Goal: Task Accomplishment & Management: Use online tool/utility

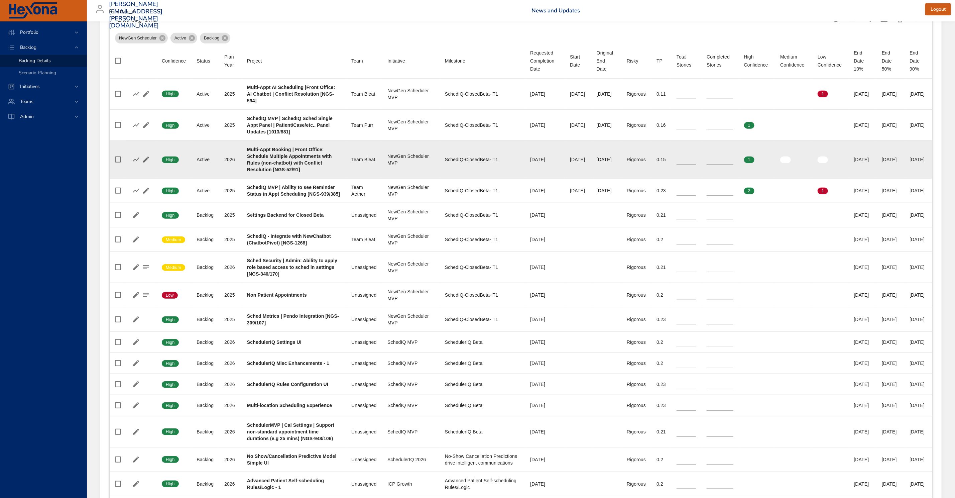
scroll to position [251, 0]
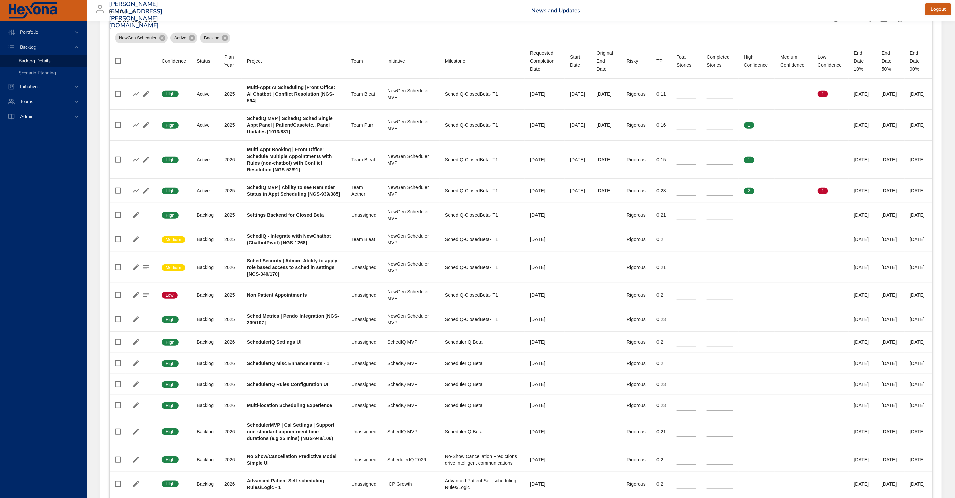
click at [335, 42] on div "NewGen Scheduler Active Backlog" at bounding box center [521, 36] width 812 height 13
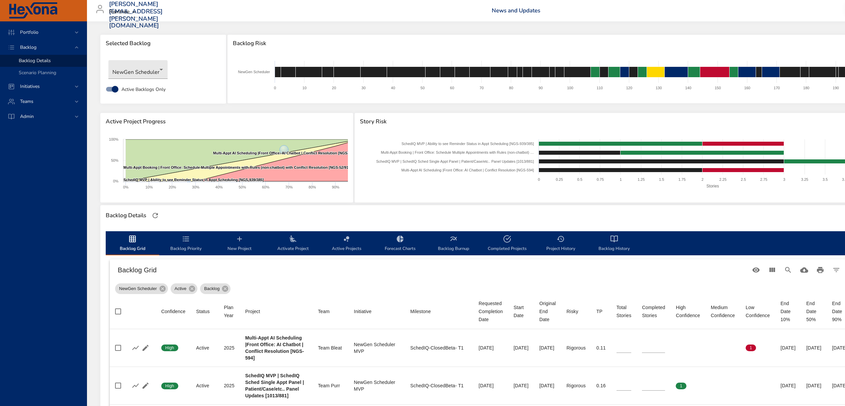
scroll to position [366, 0]
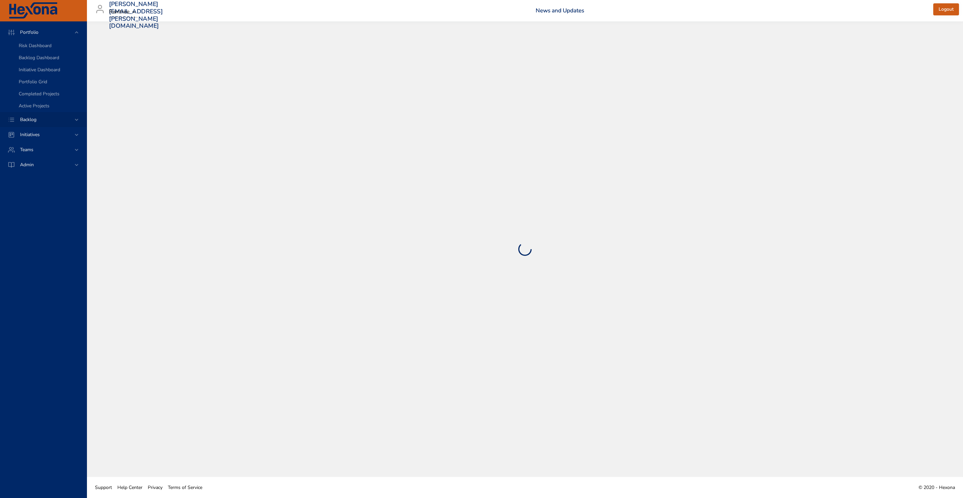
click at [57, 121] on div "Backlog" at bounding box center [44, 119] width 59 height 7
click at [46, 56] on link "Backlog Details" at bounding box center [43, 61] width 87 height 12
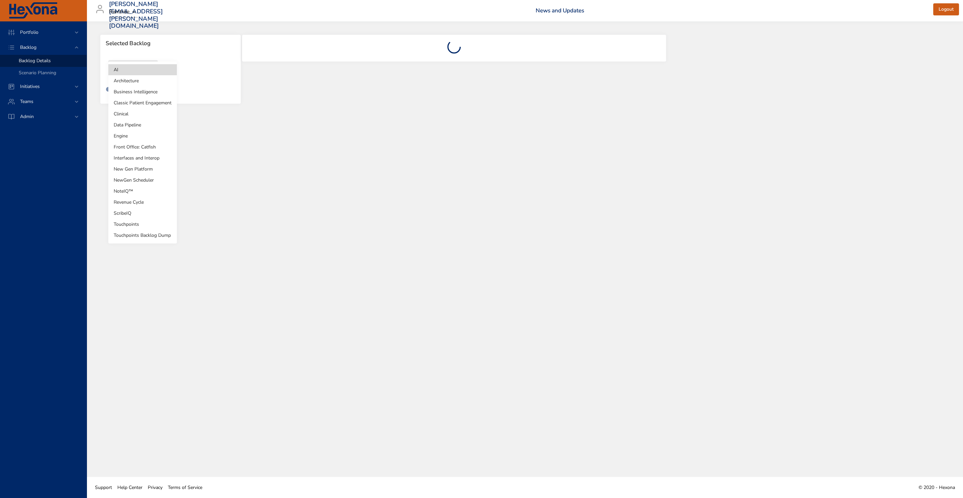
click at [150, 70] on body "Portfolio Backlog Backlog Details Scenario Planning Initiatives Teams Admin deb…" at bounding box center [481, 249] width 963 height 498
click at [123, 178] on li "NewGen Scheduler" at bounding box center [142, 180] width 69 height 11
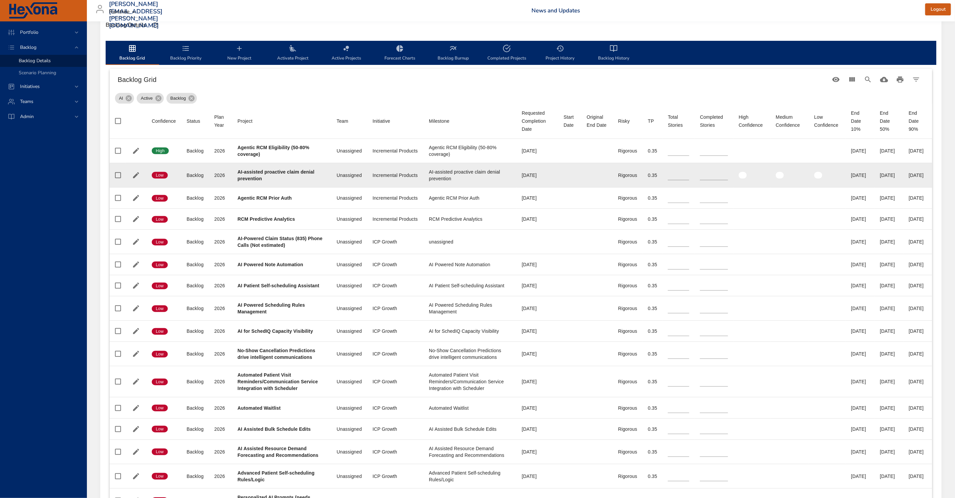
scroll to position [201, 0]
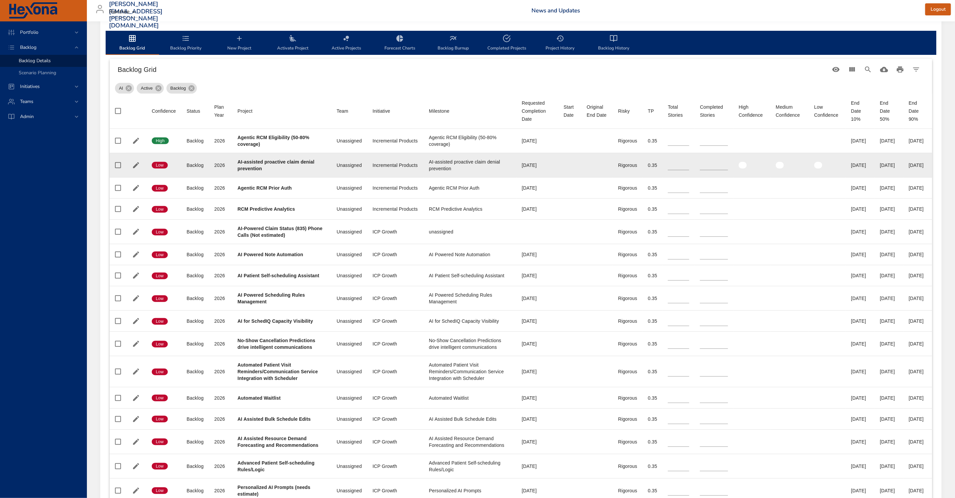
type input "*"
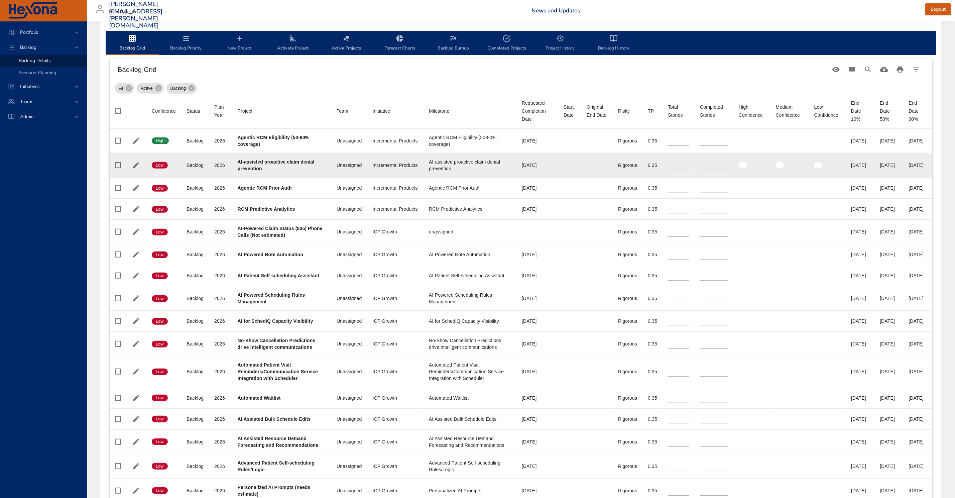
type input "*"
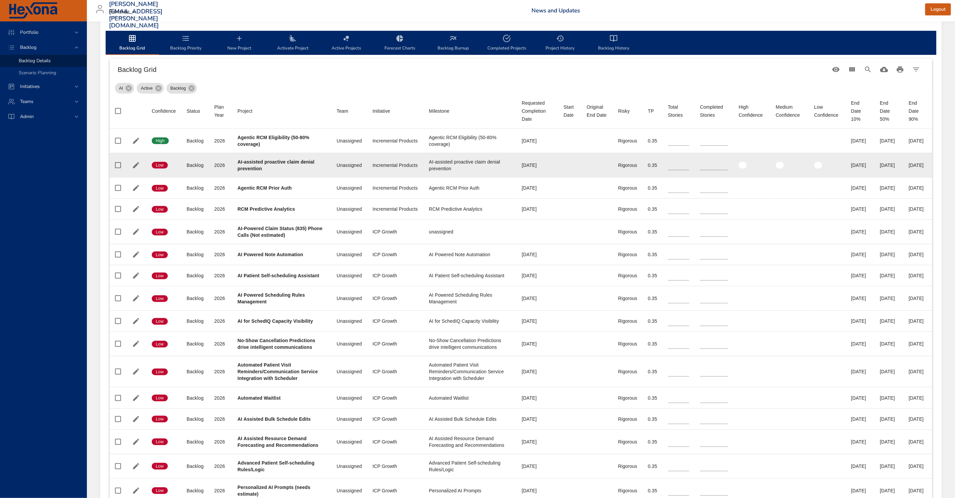
type input "**"
type input "*"
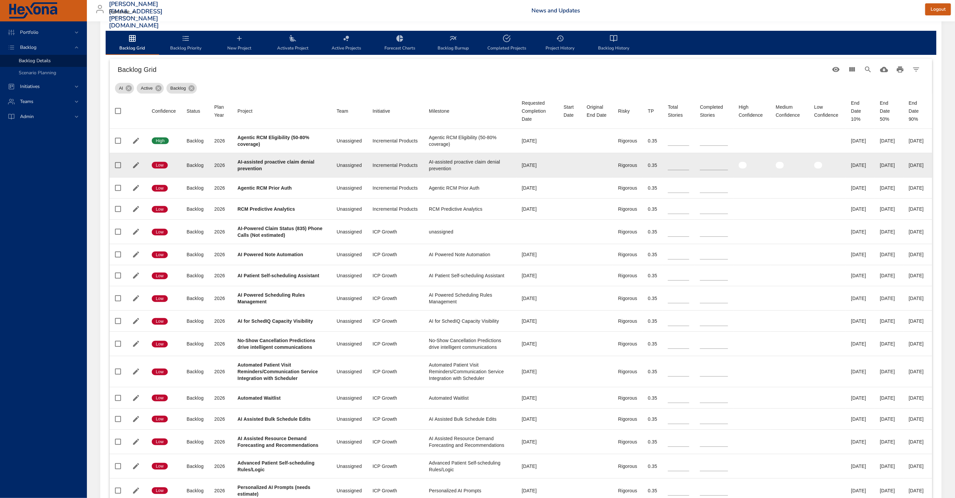
type input "*"
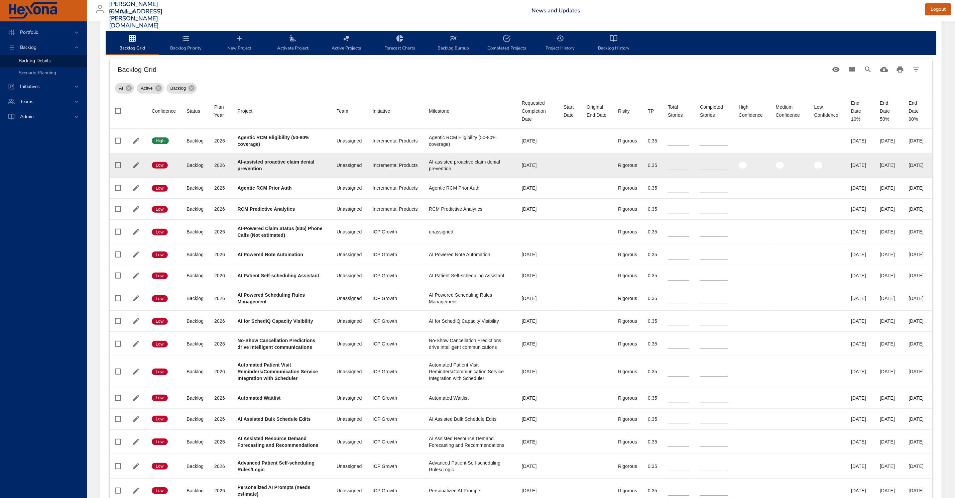
type input "*"
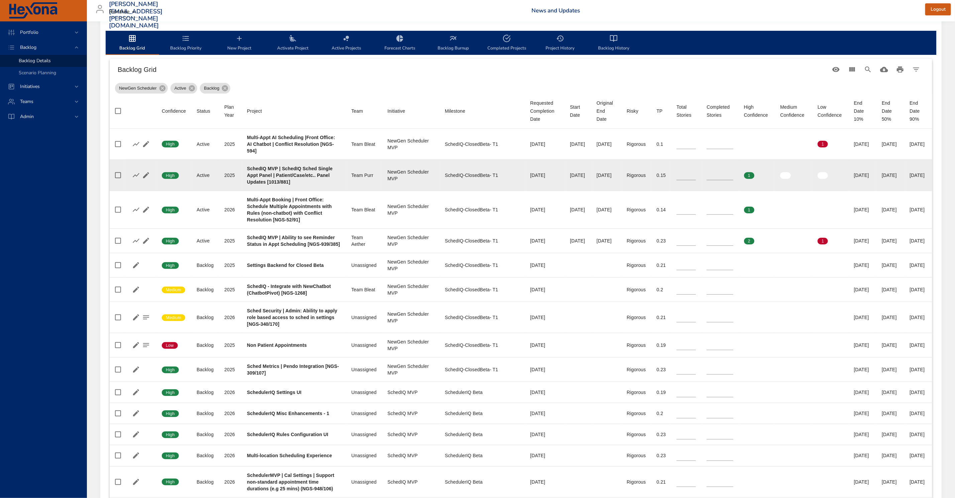
scroll to position [251, 0]
